Goal: Navigation & Orientation: Find specific page/section

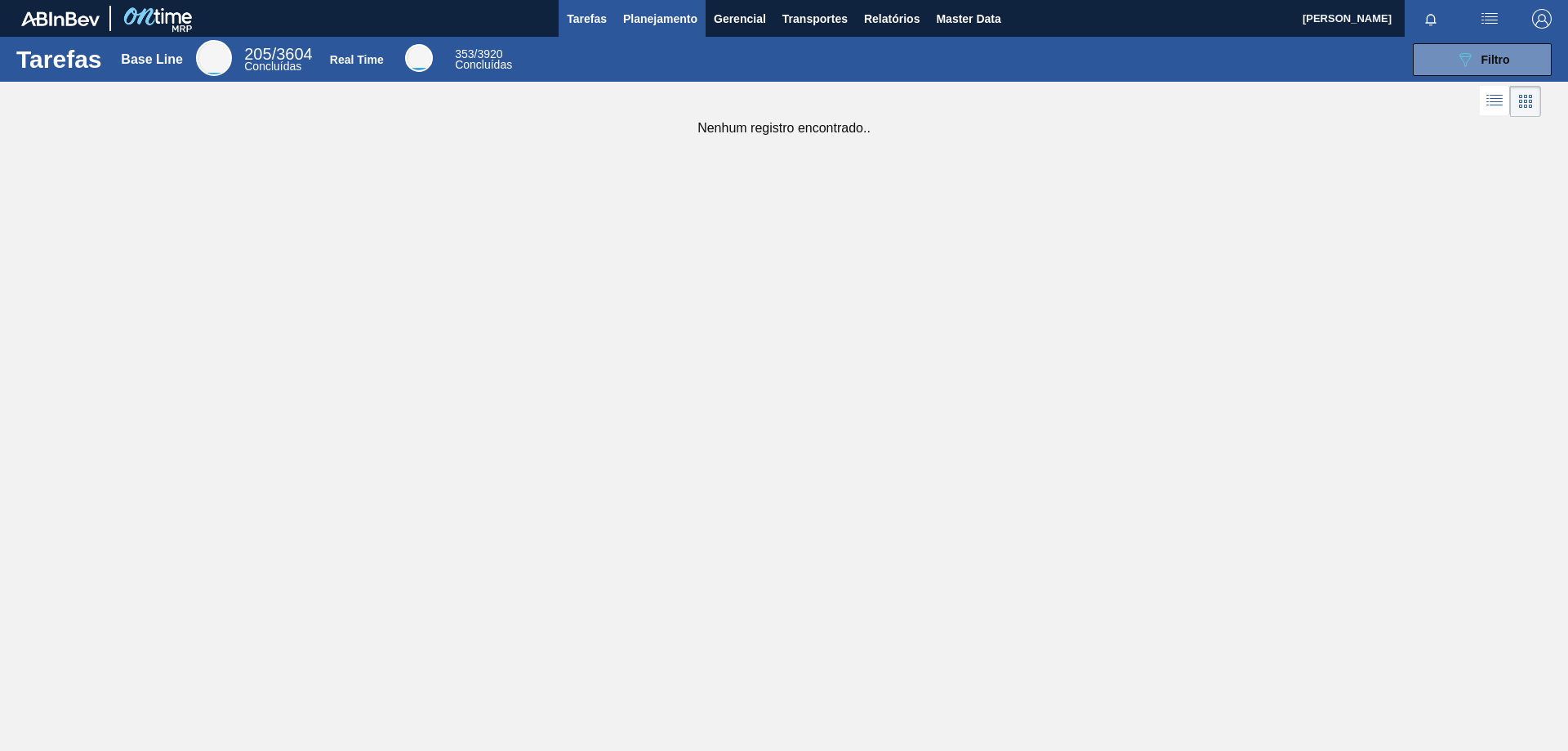
click at [656, 21] on span "Planejamento" at bounding box center [660, 18] width 74 height 19
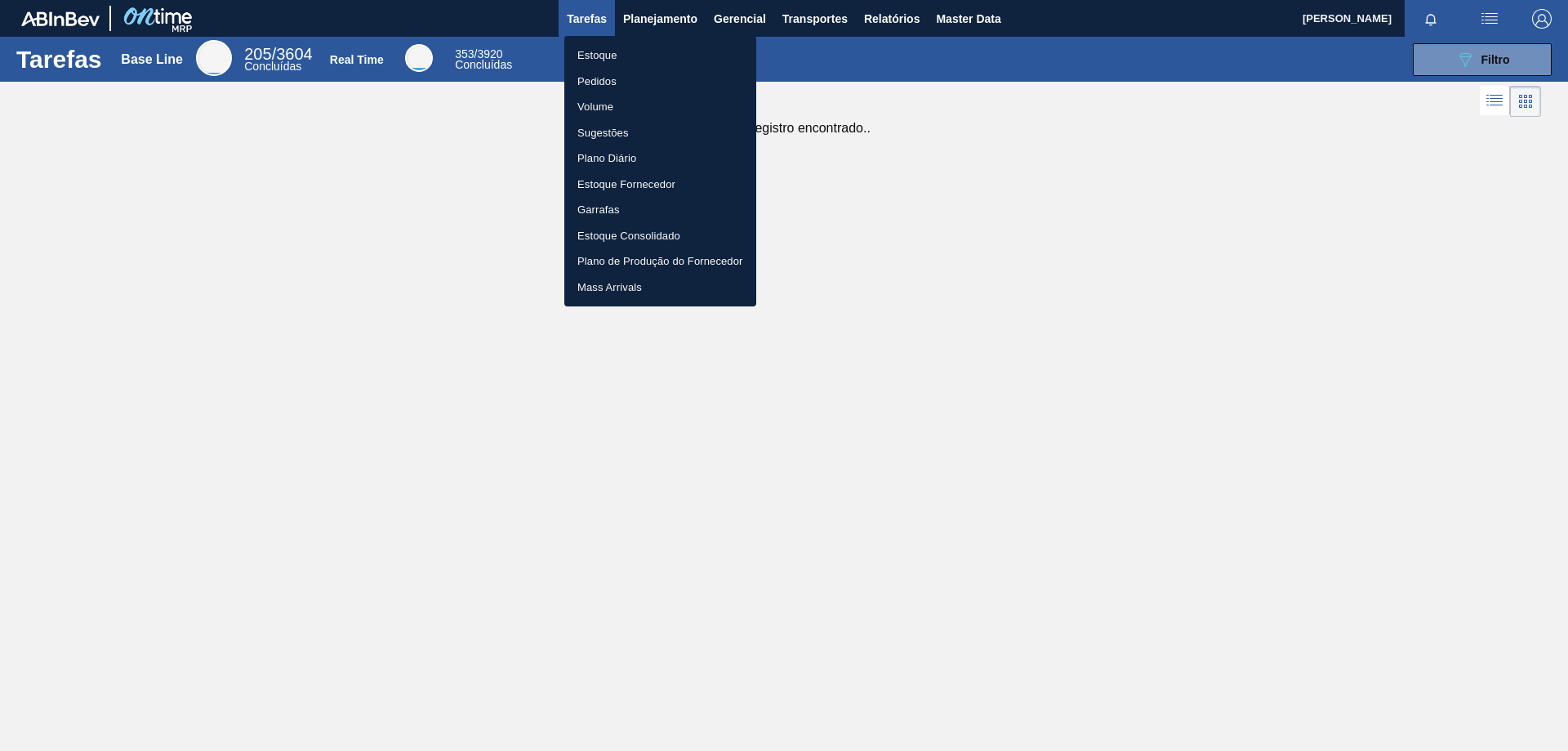
click at [599, 58] on li "Estoque" at bounding box center [660, 55] width 192 height 26
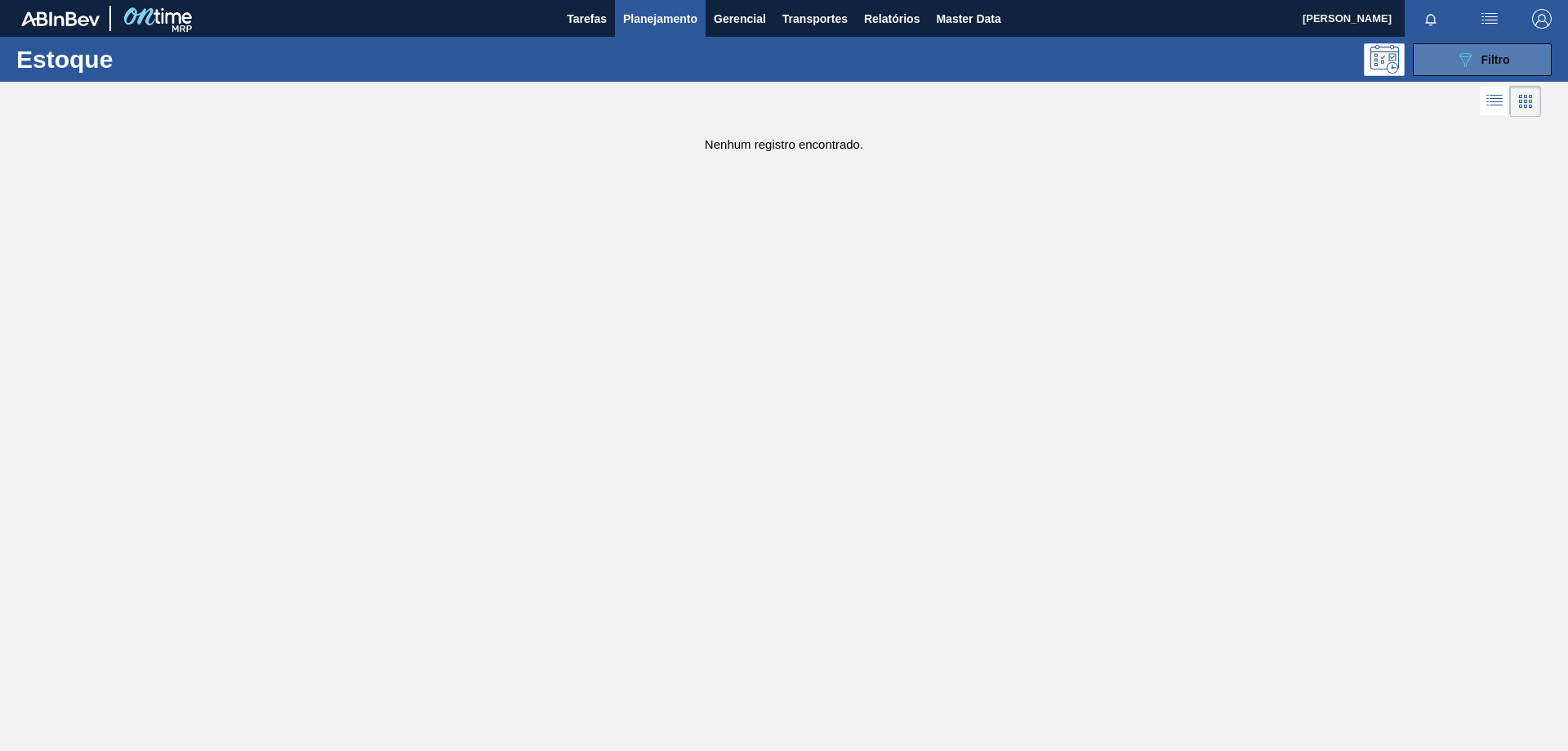
click at [1496, 58] on span "Filtro" at bounding box center [1496, 60] width 29 height 13
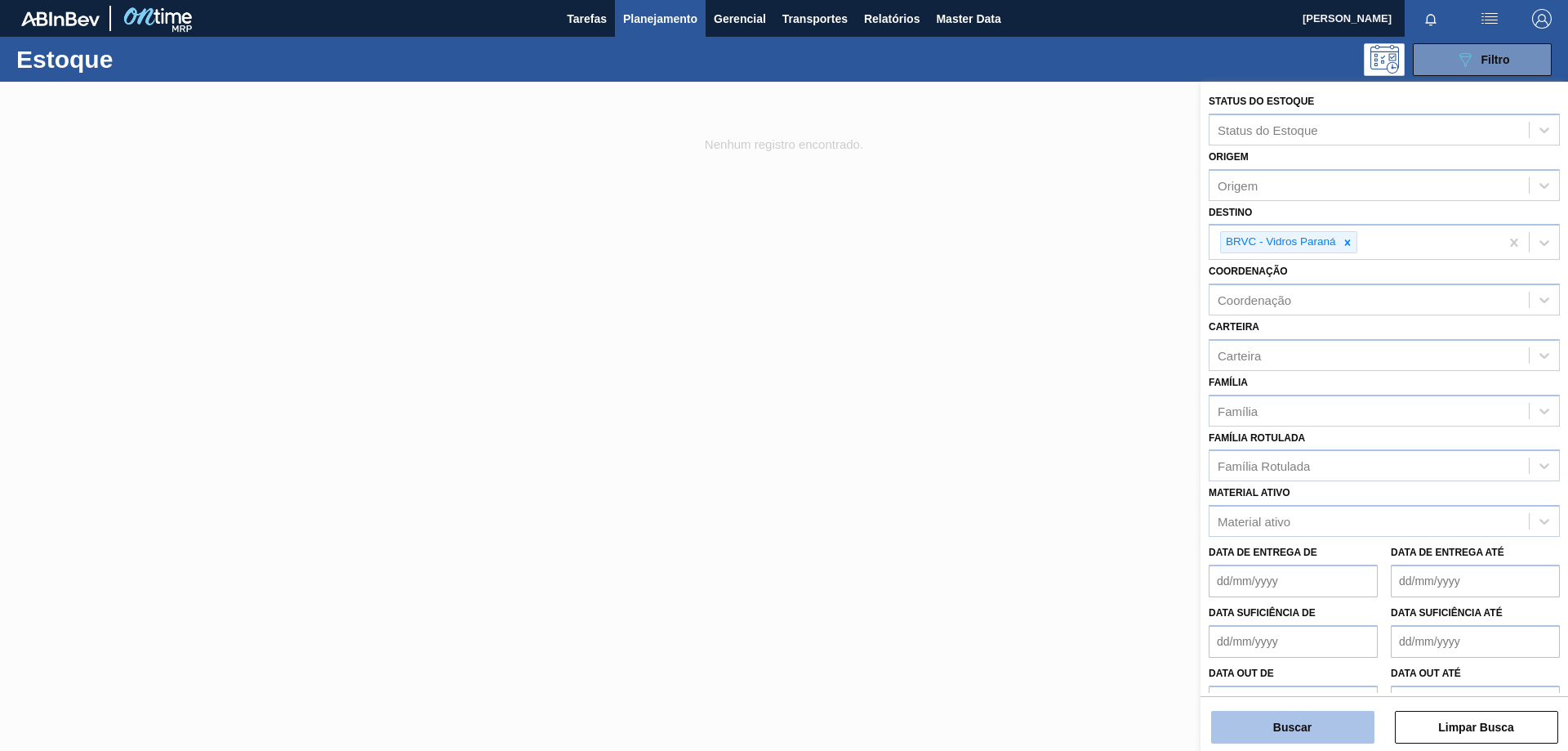
click at [1320, 722] on button "Buscar" at bounding box center [1293, 727] width 163 height 33
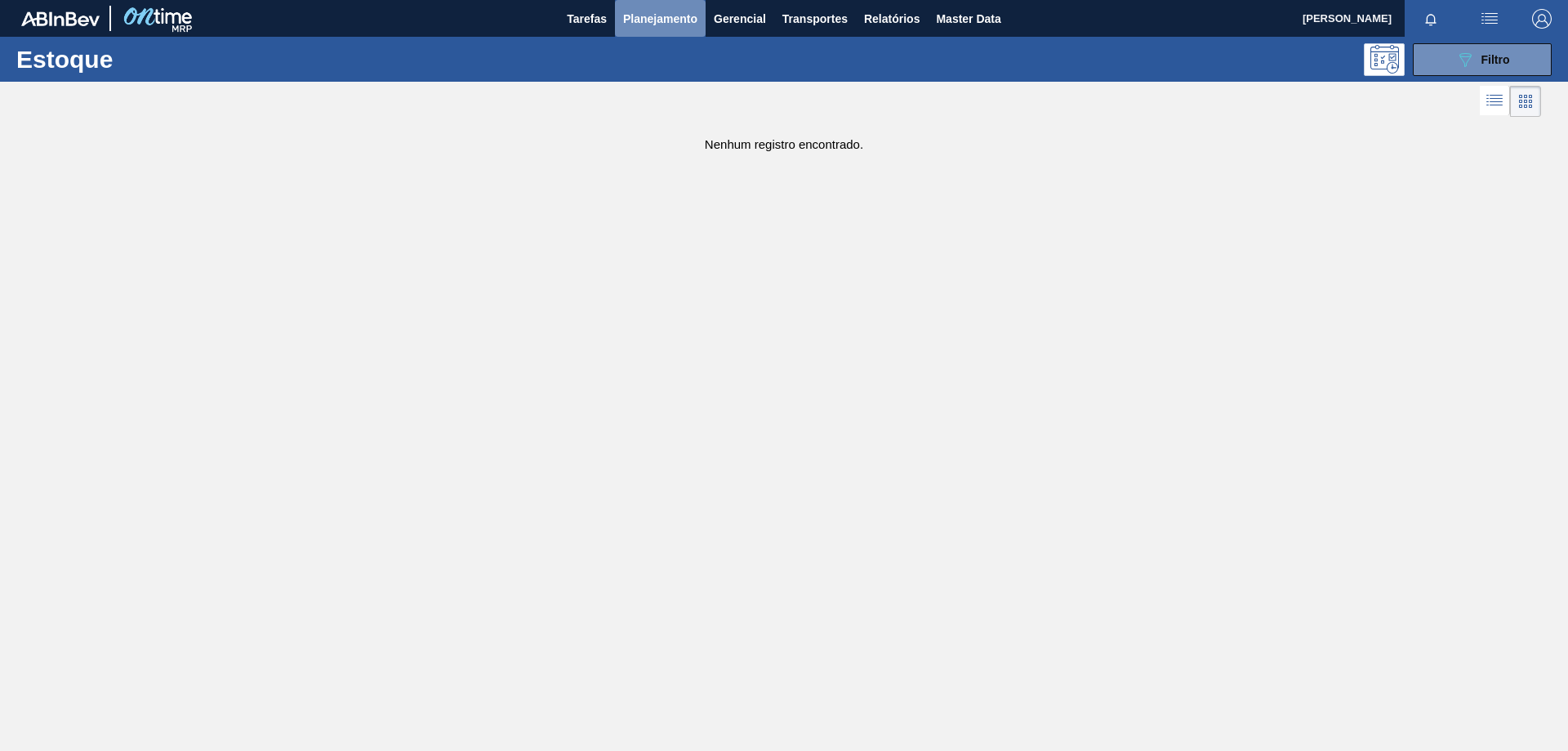
click at [667, 15] on span "Planejamento" at bounding box center [660, 18] width 74 height 19
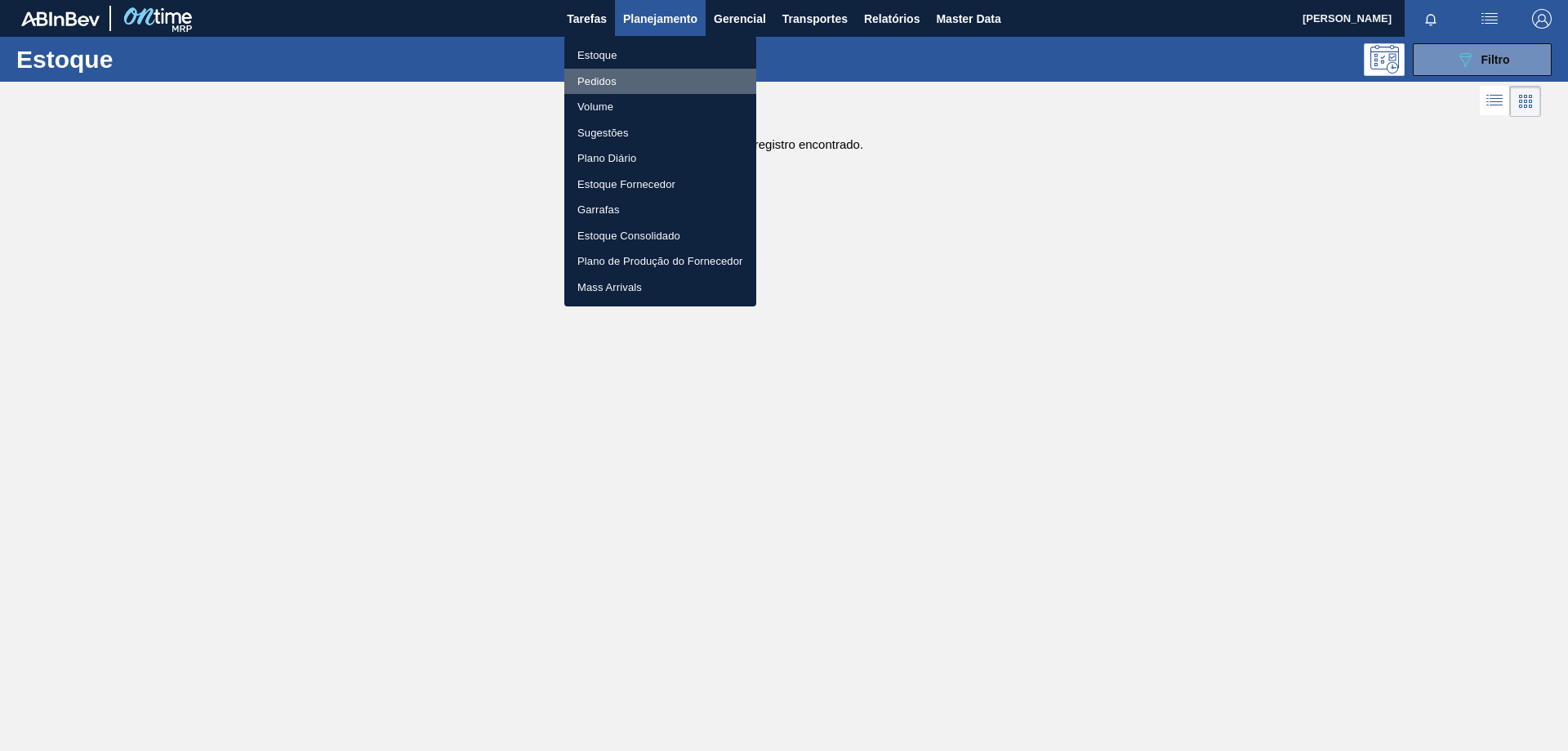
click at [633, 83] on li "Pedidos" at bounding box center [660, 81] width 192 height 26
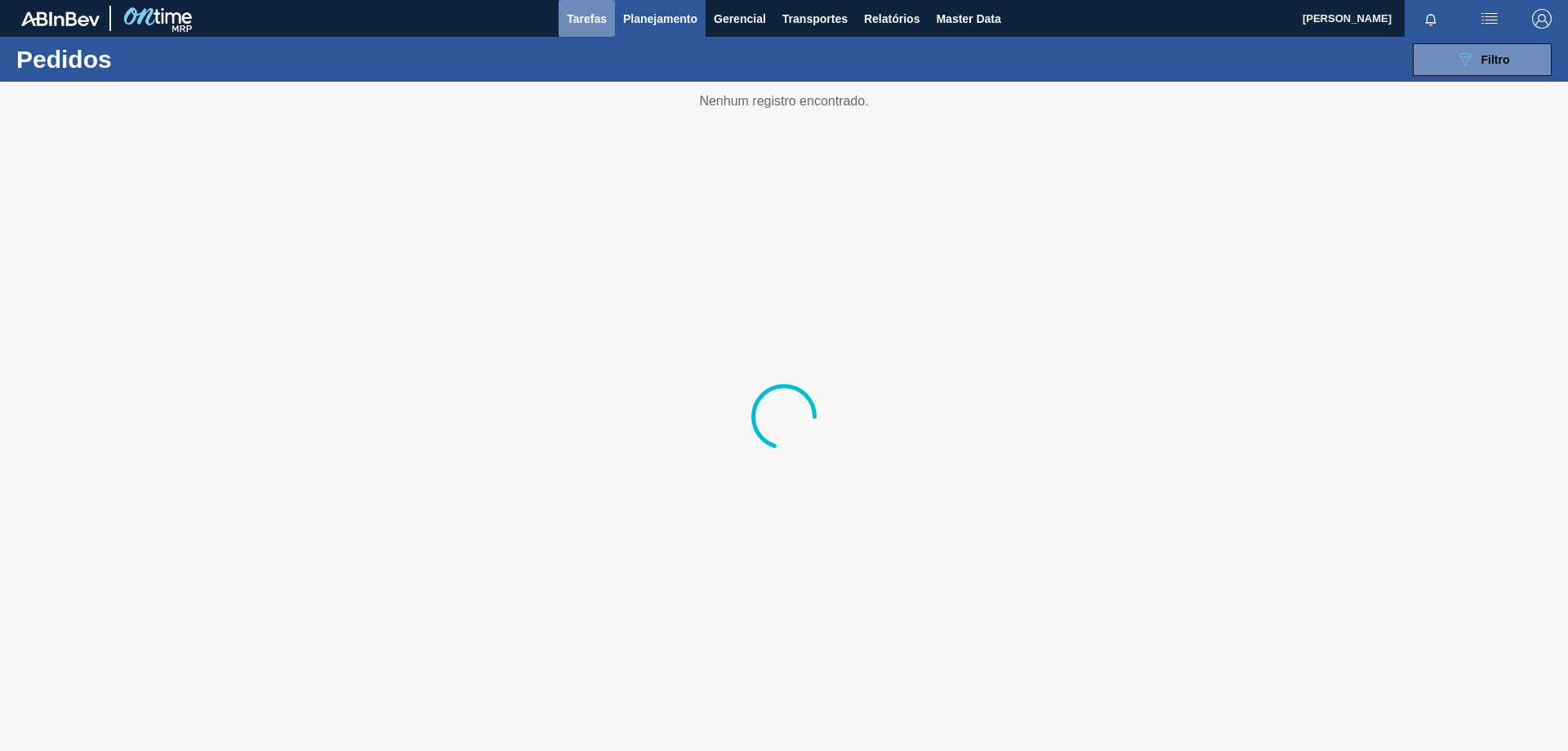
click at [606, 18] on span "Tarefas" at bounding box center [587, 18] width 40 height 19
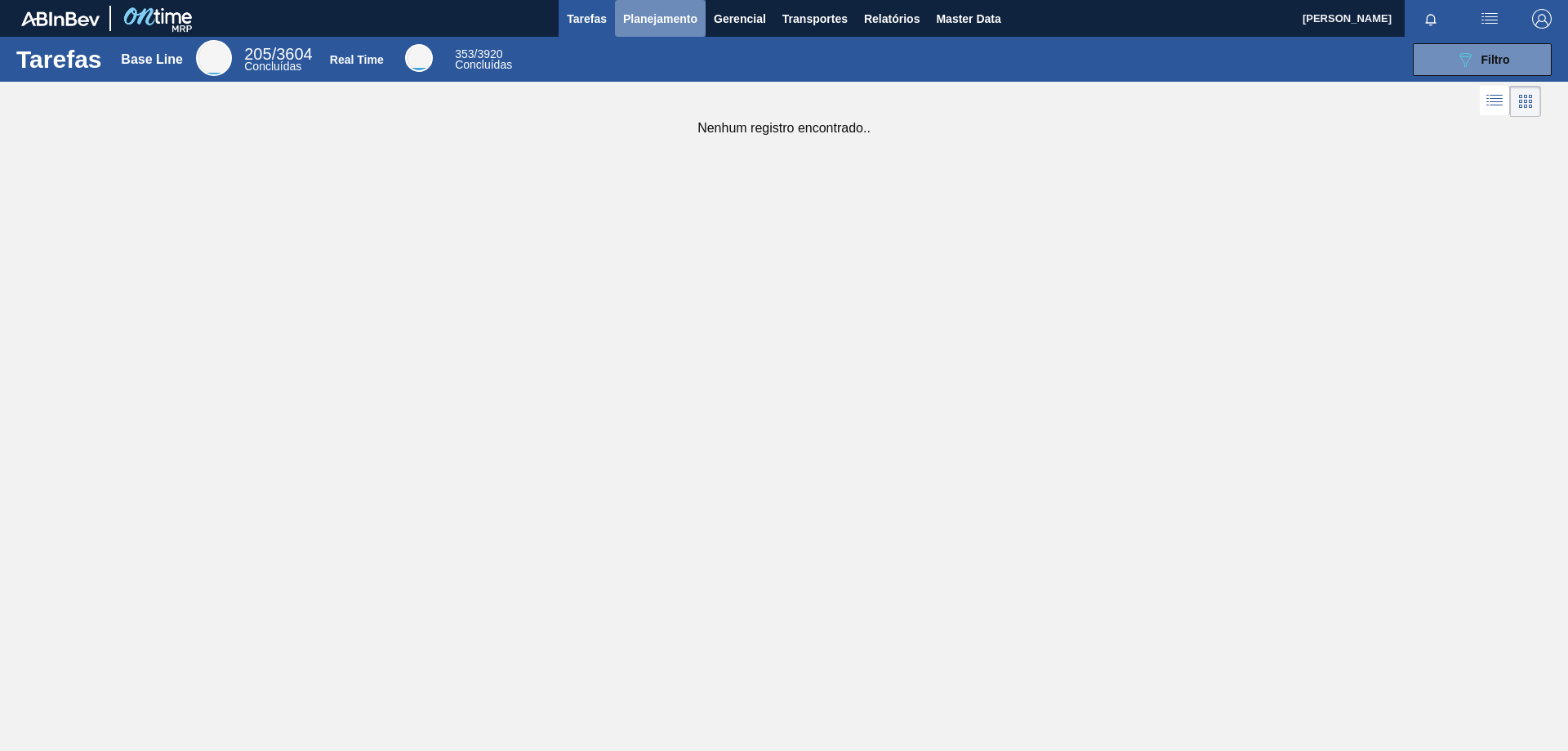
click at [654, 24] on span "Planejamento" at bounding box center [660, 18] width 74 height 19
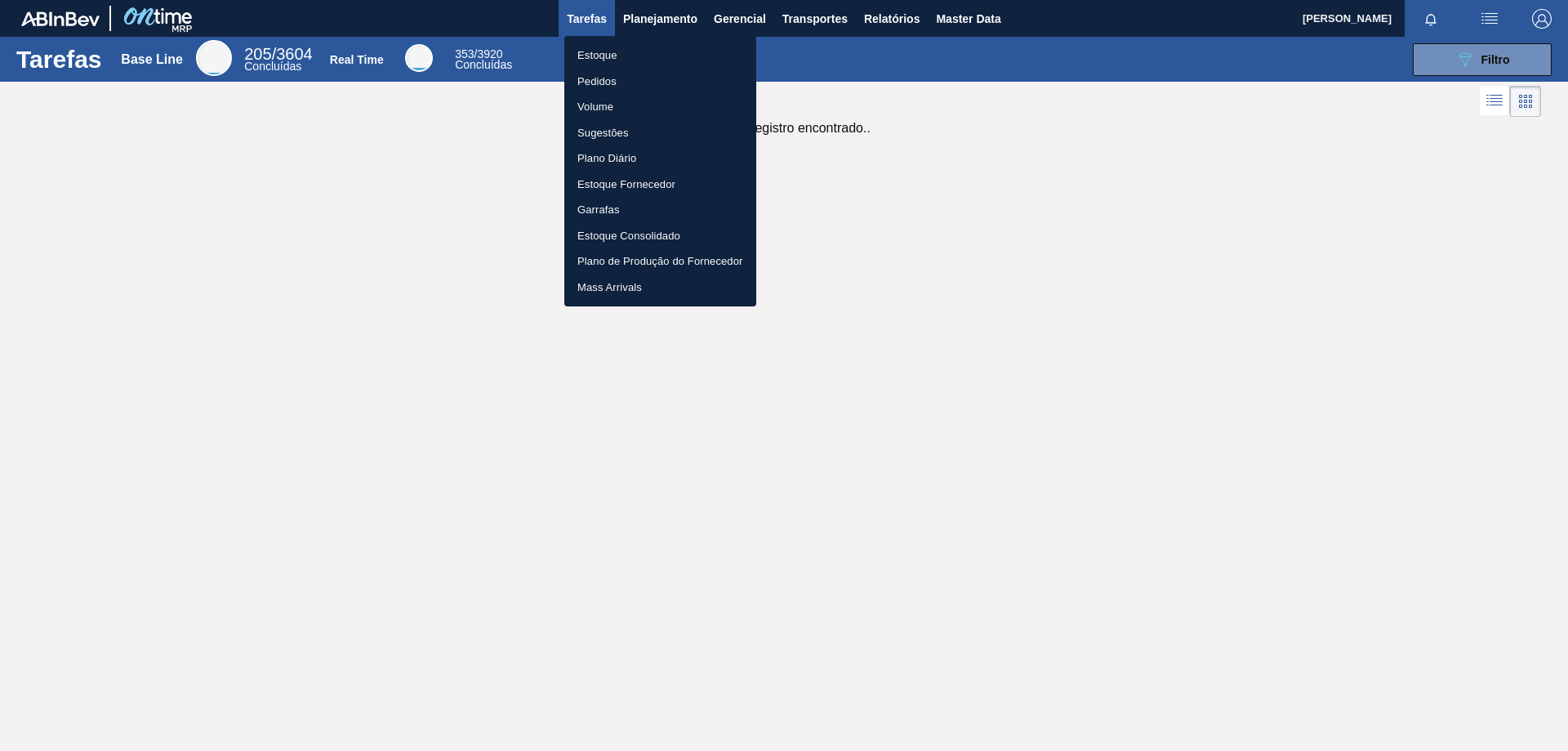
click at [646, 13] on div at bounding box center [784, 376] width 1568 height 751
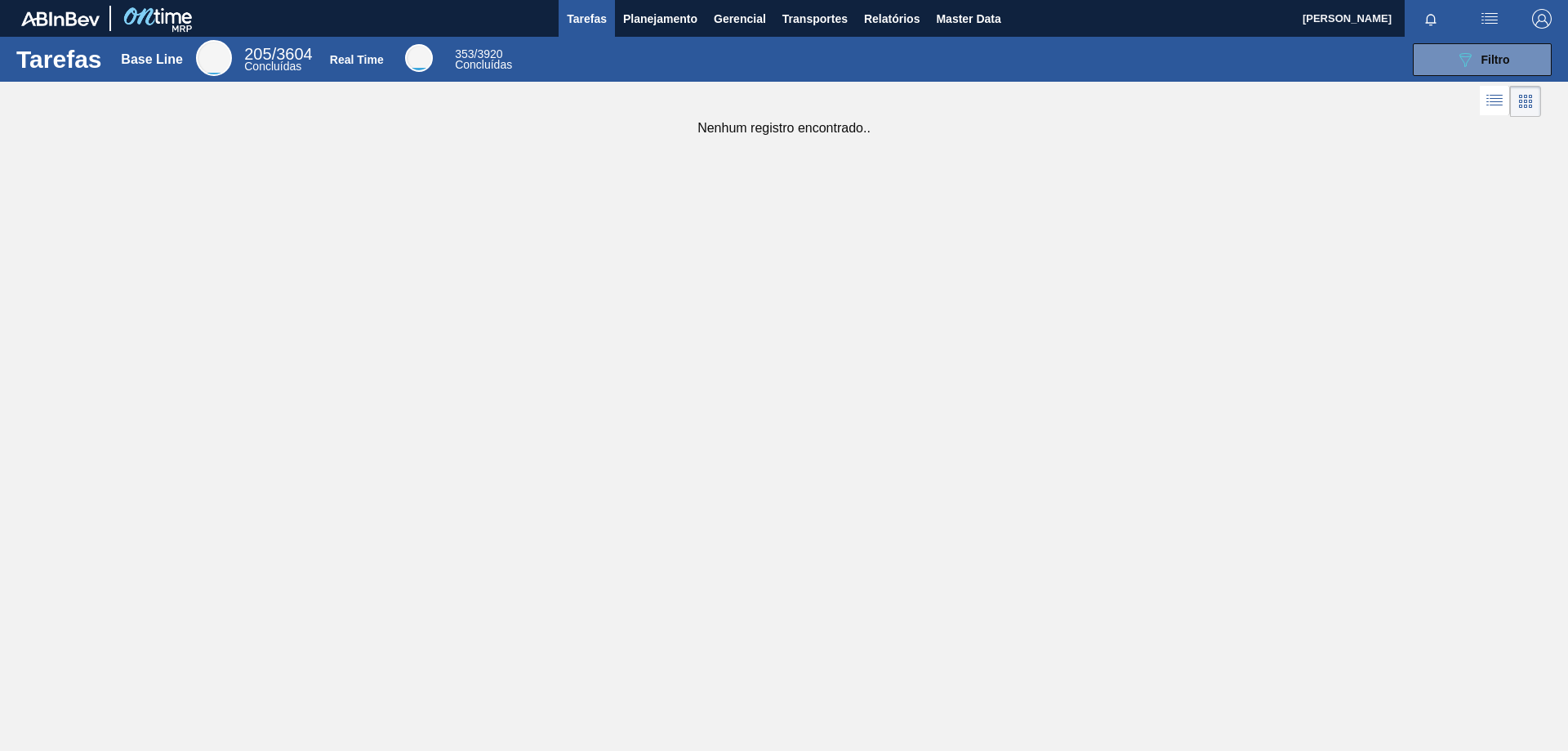
click at [646, 13] on span "Planejamento" at bounding box center [660, 18] width 74 height 19
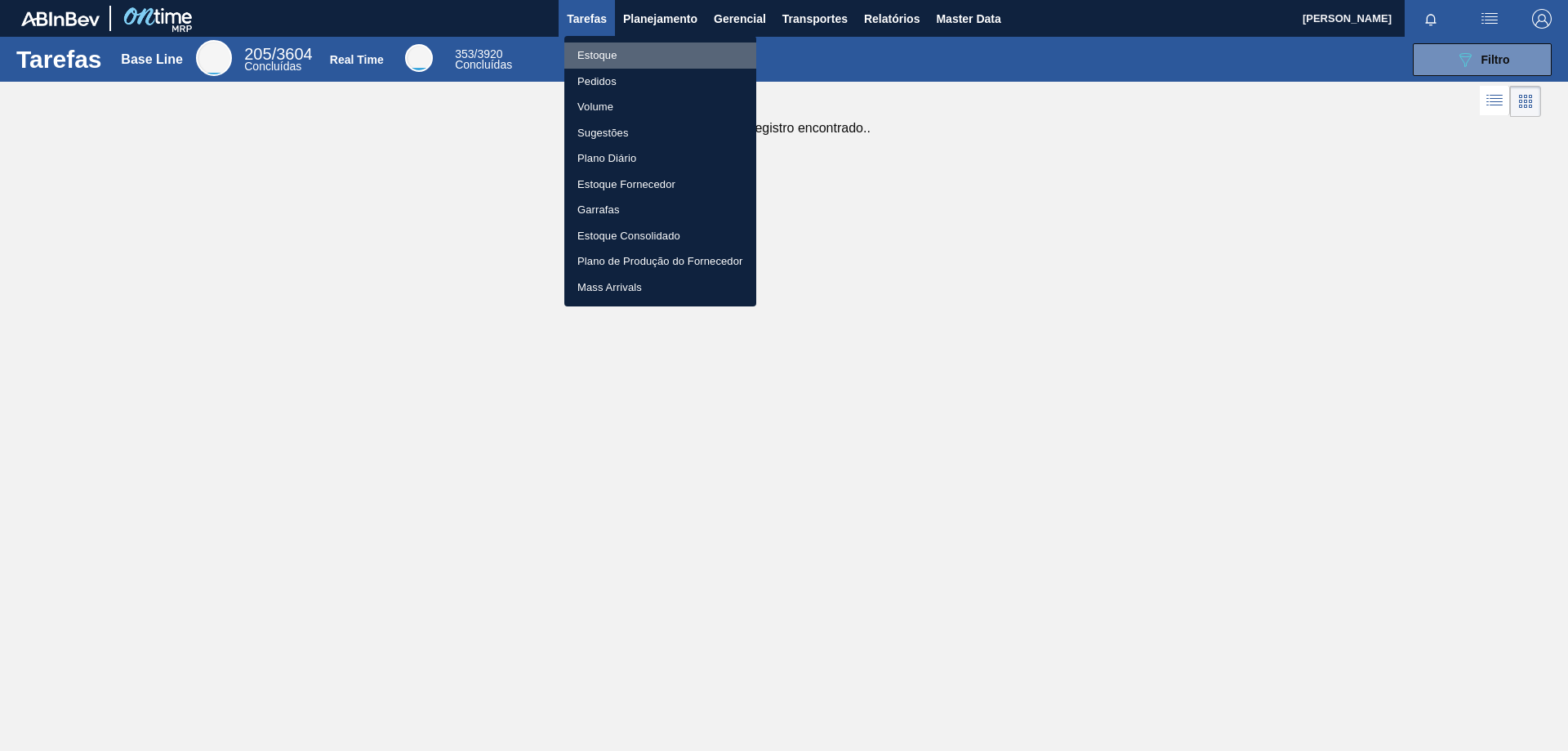
click at [640, 55] on li "Estoque" at bounding box center [660, 55] width 192 height 26
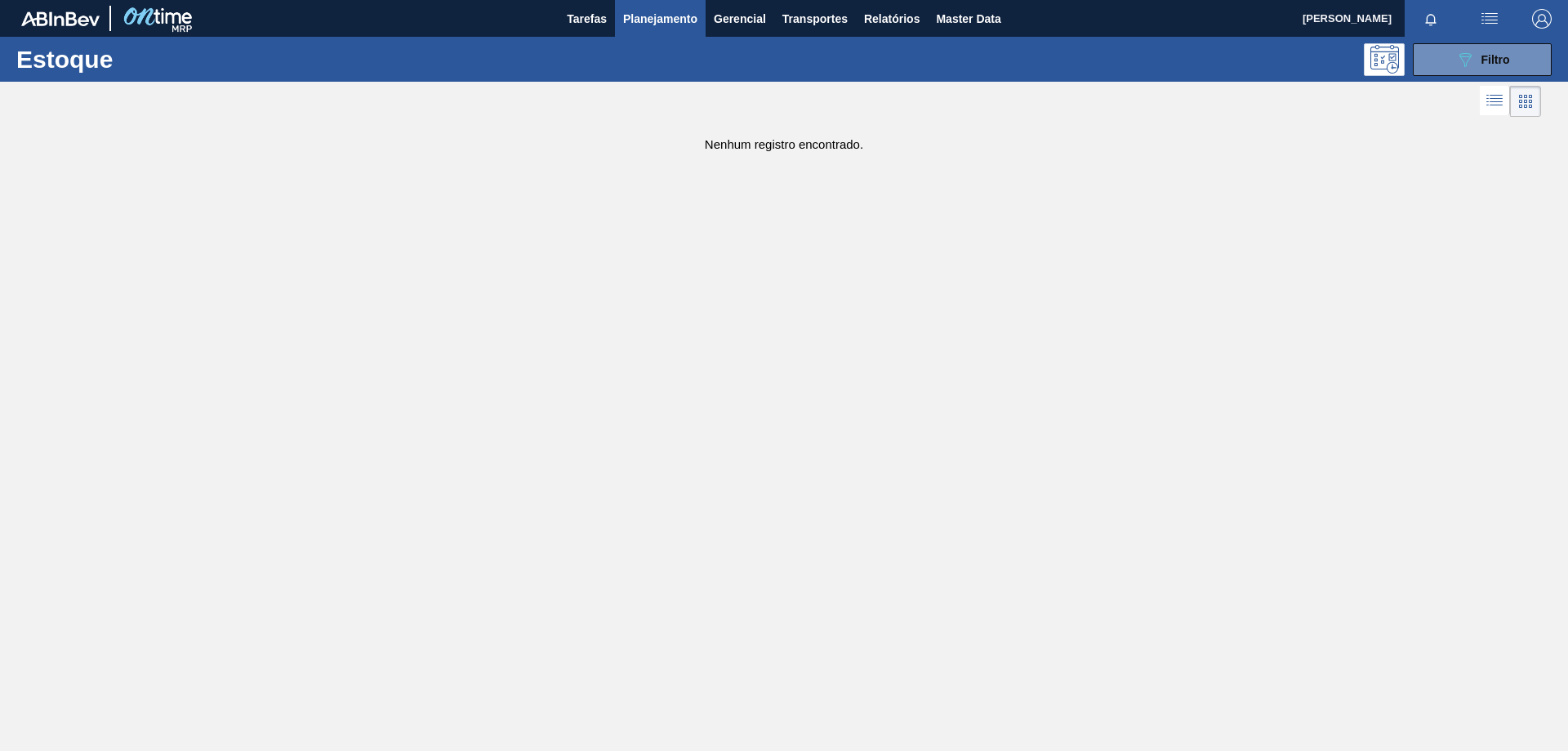
click at [1264, 267] on main "Tarefas Planejamento Gerencial Transportes Relatórios Master Data [PERSON_NAME]…" at bounding box center [784, 376] width 1568 height 751
